Goal: Answer question/provide support

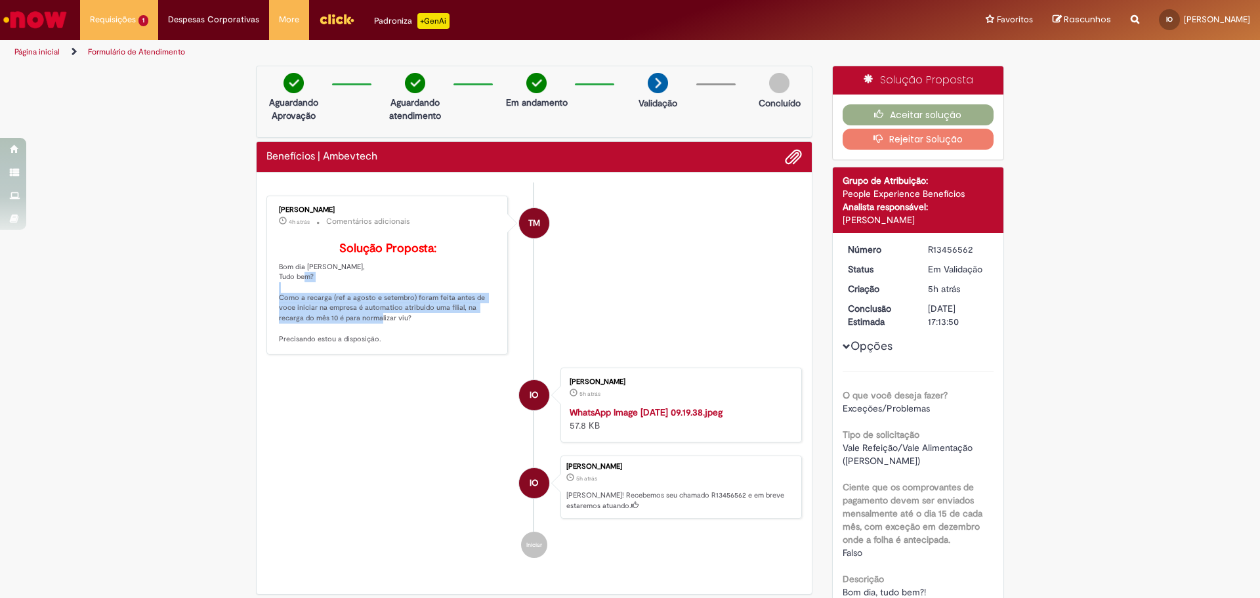
drag, startPoint x: 279, startPoint y: 318, endPoint x: 390, endPoint y: 341, distance: 113.9
click at [390, 341] on p "Solução Proposta: Bom dia [PERSON_NAME], Tudo bem? Como a recarga (ref a agosto…" at bounding box center [388, 293] width 219 height 102
click at [400, 341] on p "Solução Proposta: Bom dia [PERSON_NAME], Tudo bem? Como a recarga (ref a agosto…" at bounding box center [388, 293] width 219 height 102
drag, startPoint x: 297, startPoint y: 323, endPoint x: 381, endPoint y: 337, distance: 85.1
click at [381, 337] on p "Solução Proposta: Bom dia [PERSON_NAME], Tudo bem? Como a recarga (ref a agosto…" at bounding box center [388, 293] width 219 height 102
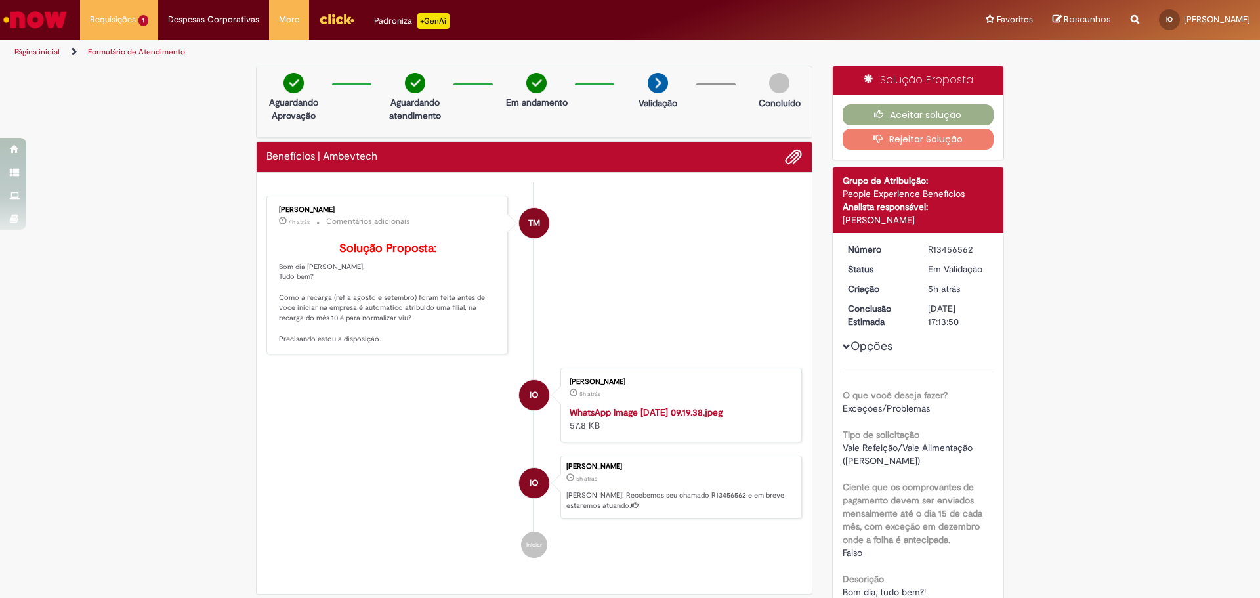
click at [395, 338] on p "Solução Proposta: Bom dia [PERSON_NAME], Tudo bem? Como a recarga (ref a agosto…" at bounding box center [388, 293] width 219 height 102
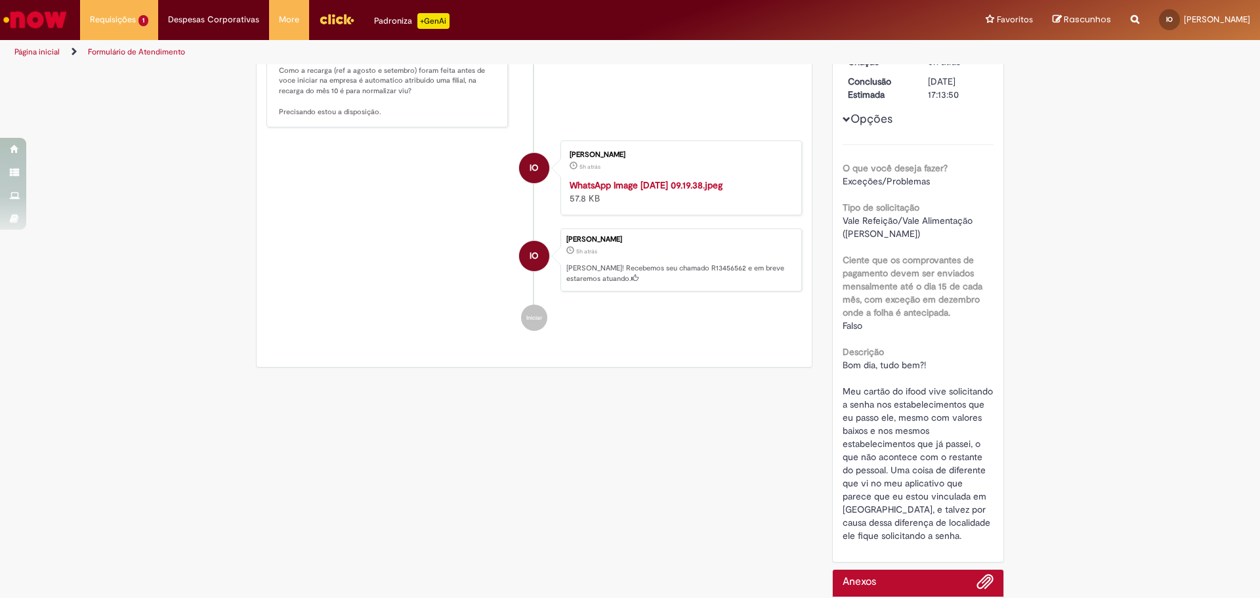
scroll to position [131, 0]
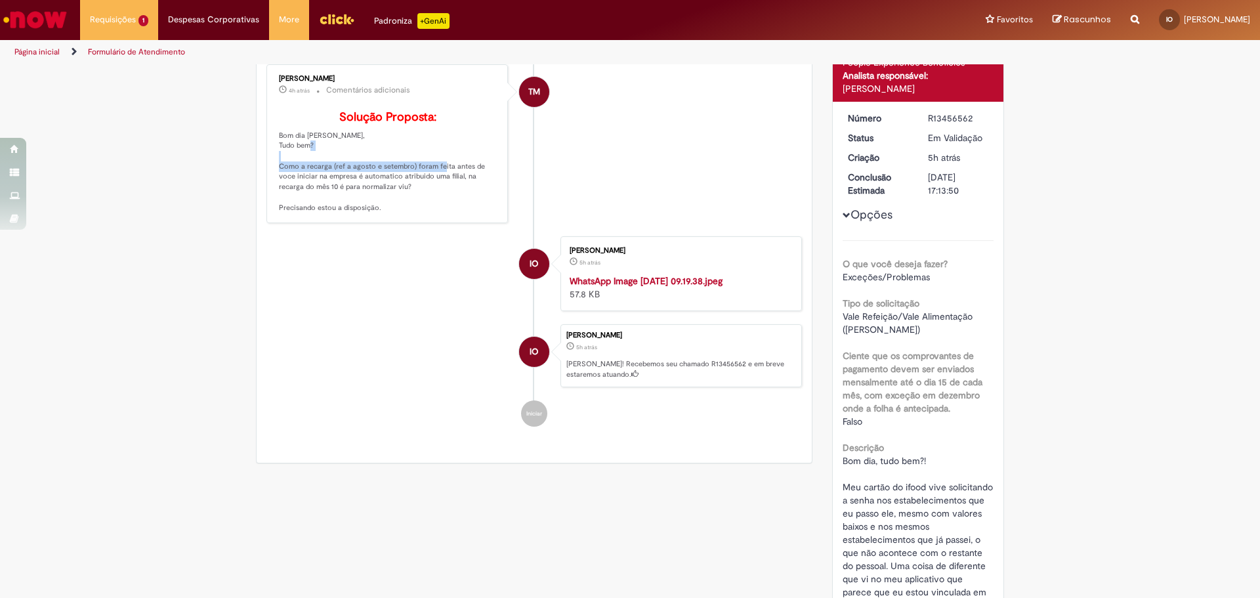
drag, startPoint x: 285, startPoint y: 189, endPoint x: 451, endPoint y: 184, distance: 166.1
click at [451, 184] on p "Solução Proposta: Bom dia [PERSON_NAME], Tudo bem? Como a recarga (ref a agosto…" at bounding box center [388, 162] width 219 height 102
drag, startPoint x: 289, startPoint y: 197, endPoint x: 450, endPoint y: 197, distance: 161.4
click at [450, 197] on p "Solução Proposta: Bom dia [PERSON_NAME], Tudo bem? Como a recarga (ref a agosto…" at bounding box center [388, 162] width 219 height 102
drag, startPoint x: 290, startPoint y: 207, endPoint x: 411, endPoint y: 205, distance: 121.4
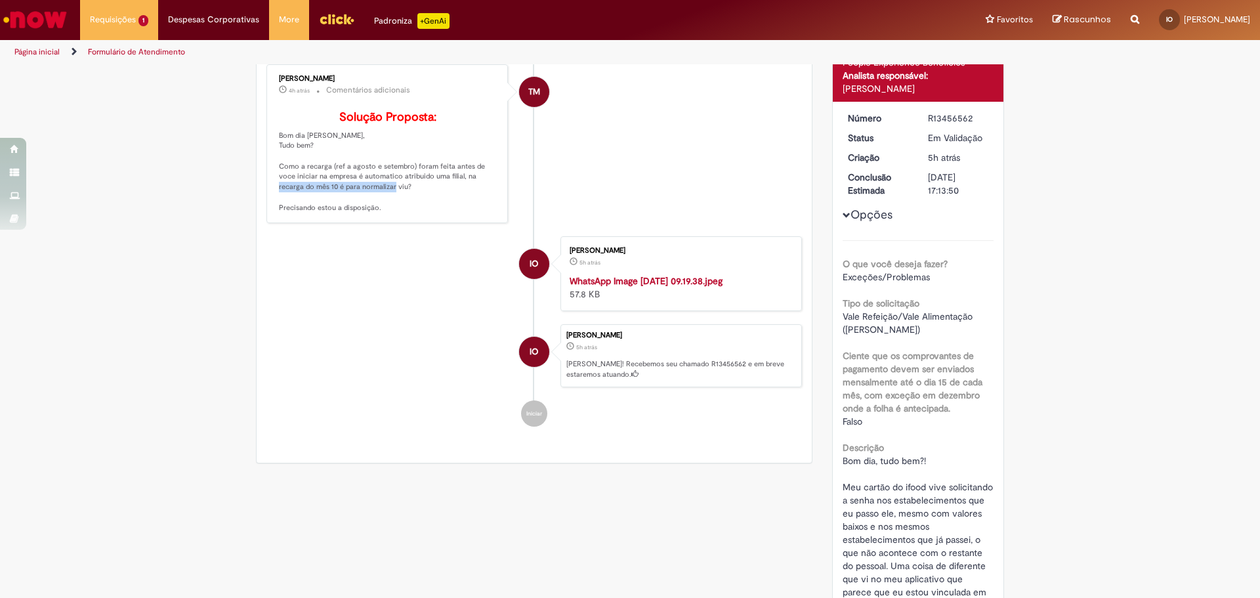
click at [411, 205] on p "Solução Proposta: Bom dia [PERSON_NAME], Tudo bem? Como a recarga (ref a agosto…" at bounding box center [388, 162] width 219 height 102
click at [843, 211] on span "Opções para R13456562" at bounding box center [847, 215] width 8 height 8
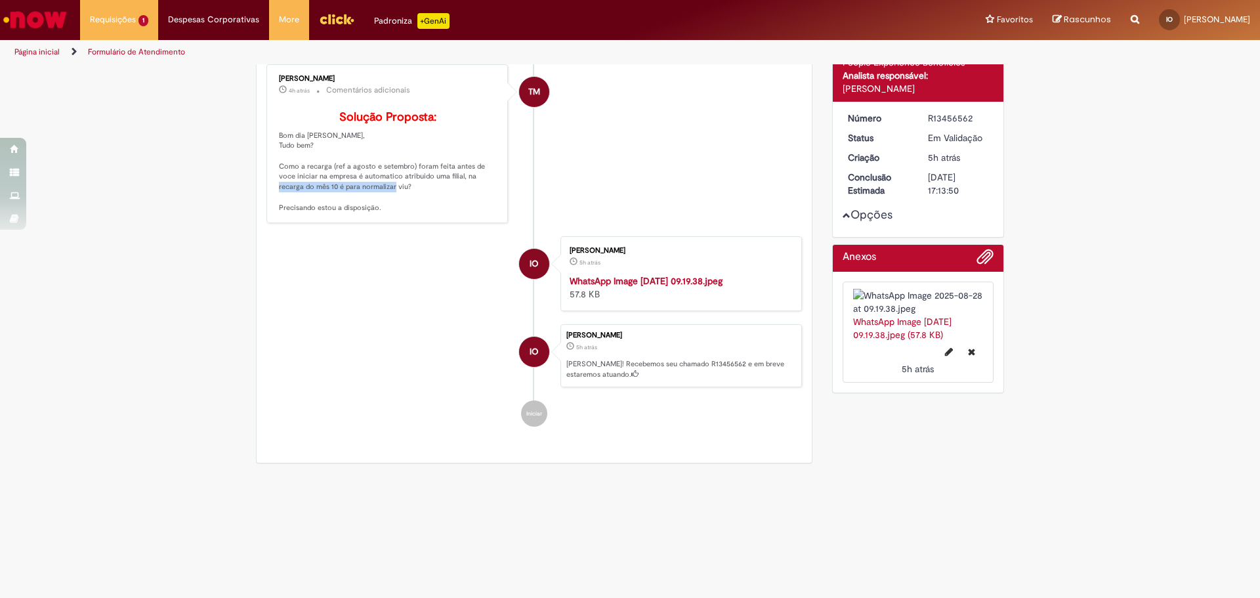
click at [843, 211] on span "Opções para R13456562" at bounding box center [847, 215] width 8 height 8
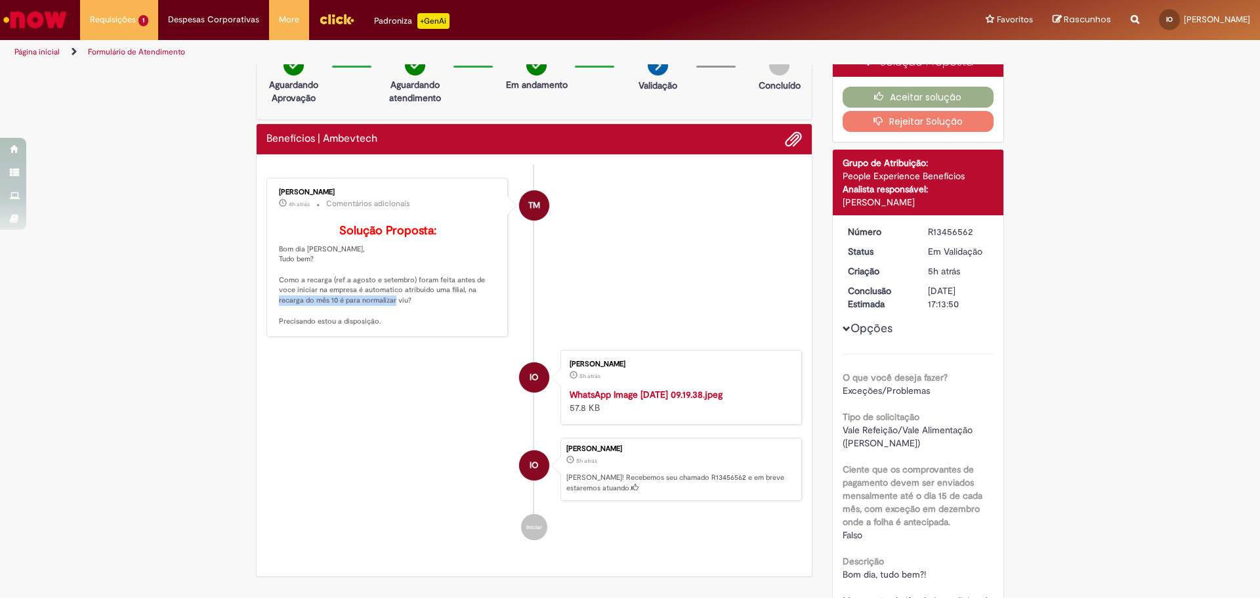
scroll to position [0, 0]
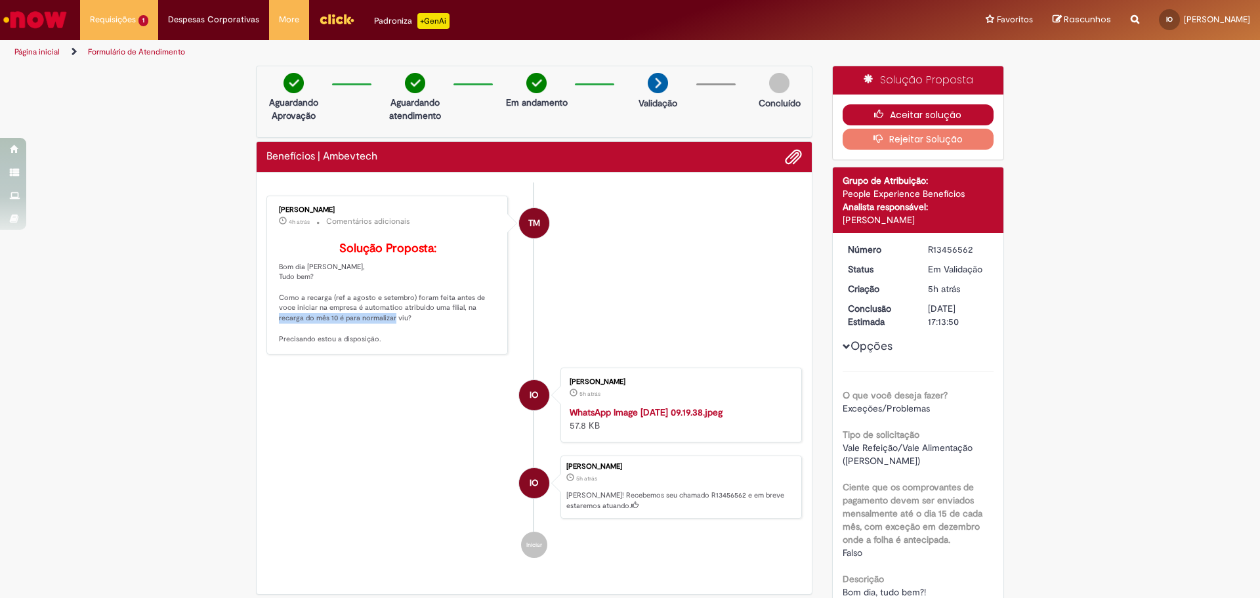
click at [890, 114] on button "Aceitar solução" at bounding box center [919, 114] width 152 height 21
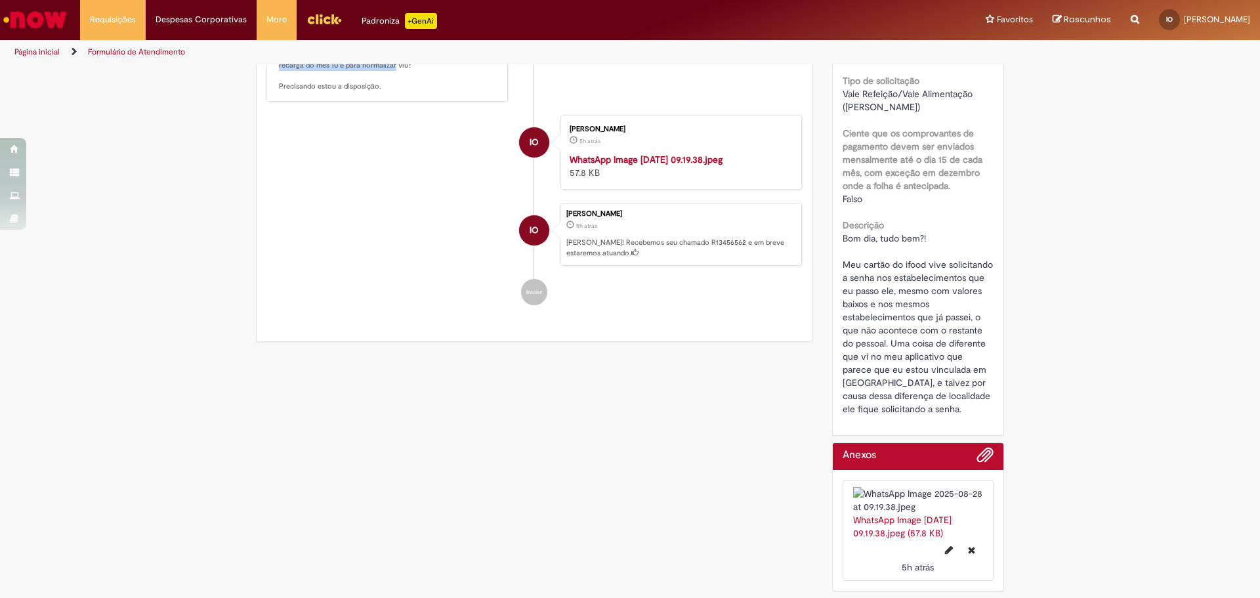
scroll to position [328, 0]
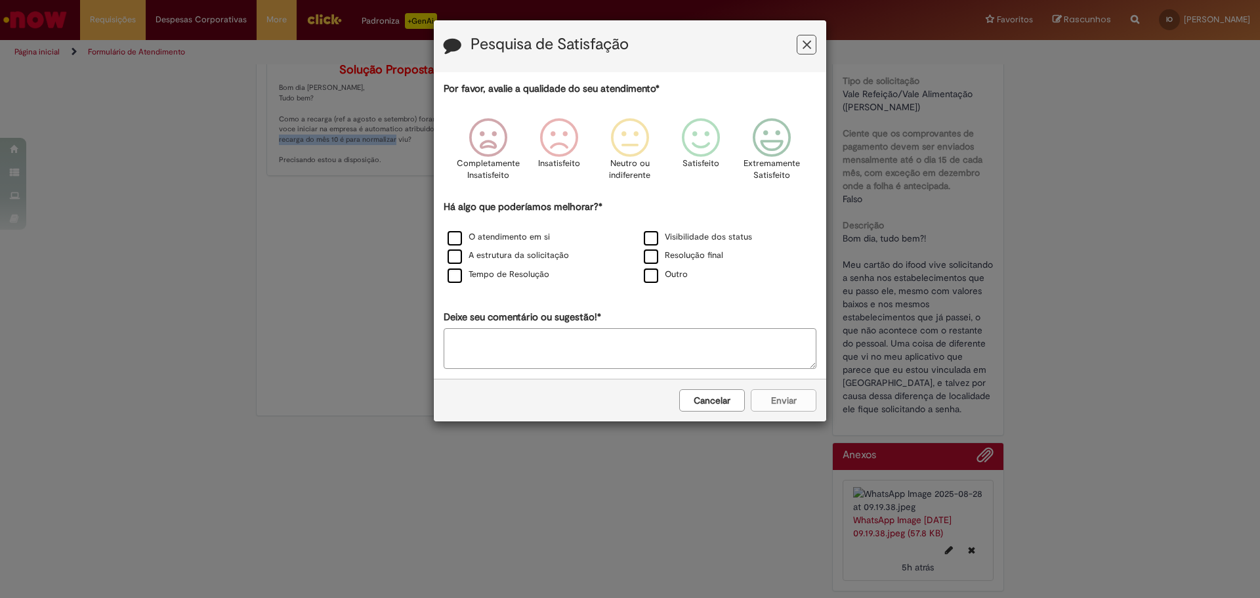
click at [702, 406] on button "Cancelar" at bounding box center [712, 400] width 66 height 22
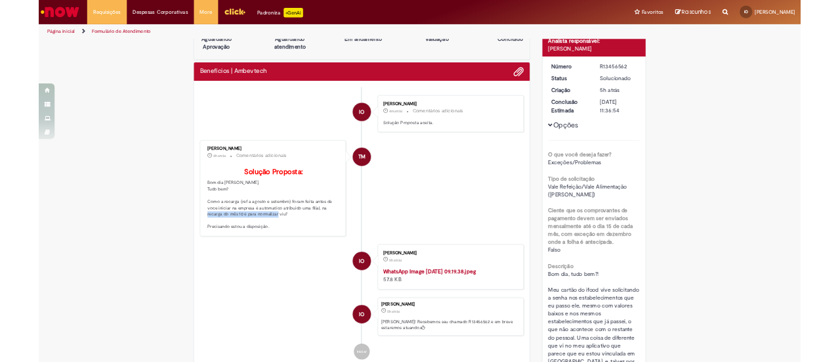
scroll to position [0, 0]
